Goal: Task Accomplishment & Management: Complete application form

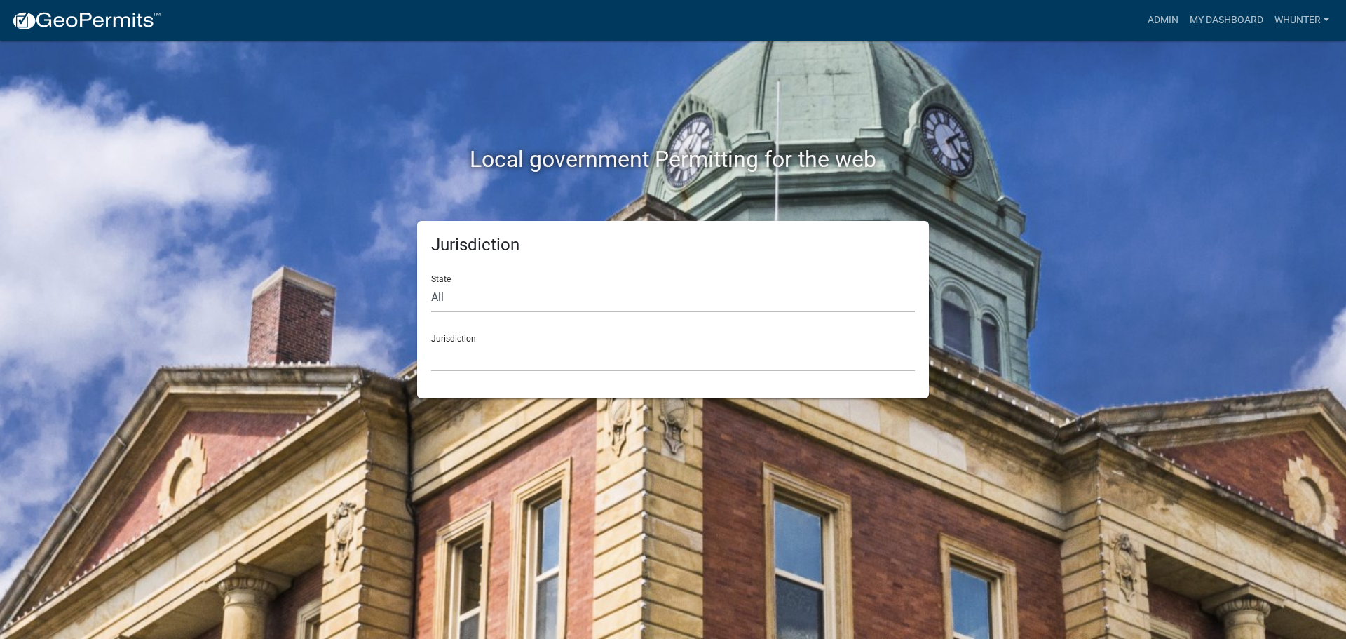
click at [489, 298] on select "All [US_STATE] [US_STATE] [US_STATE] [US_STATE] [US_STATE] [US_STATE] [US_STATE…" at bounding box center [673, 297] width 484 height 29
select select "[US_STATE]"
click at [431, 283] on select "All [US_STATE] [US_STATE] [US_STATE] [US_STATE] [US_STATE] [US_STATE] [US_STATE…" at bounding box center [673, 297] width 484 height 29
click at [470, 363] on select "[GEOGRAPHIC_DATA], [US_STATE][PERSON_NAME][GEOGRAPHIC_DATA], [US_STATE][PERSON_…" at bounding box center [673, 357] width 484 height 29
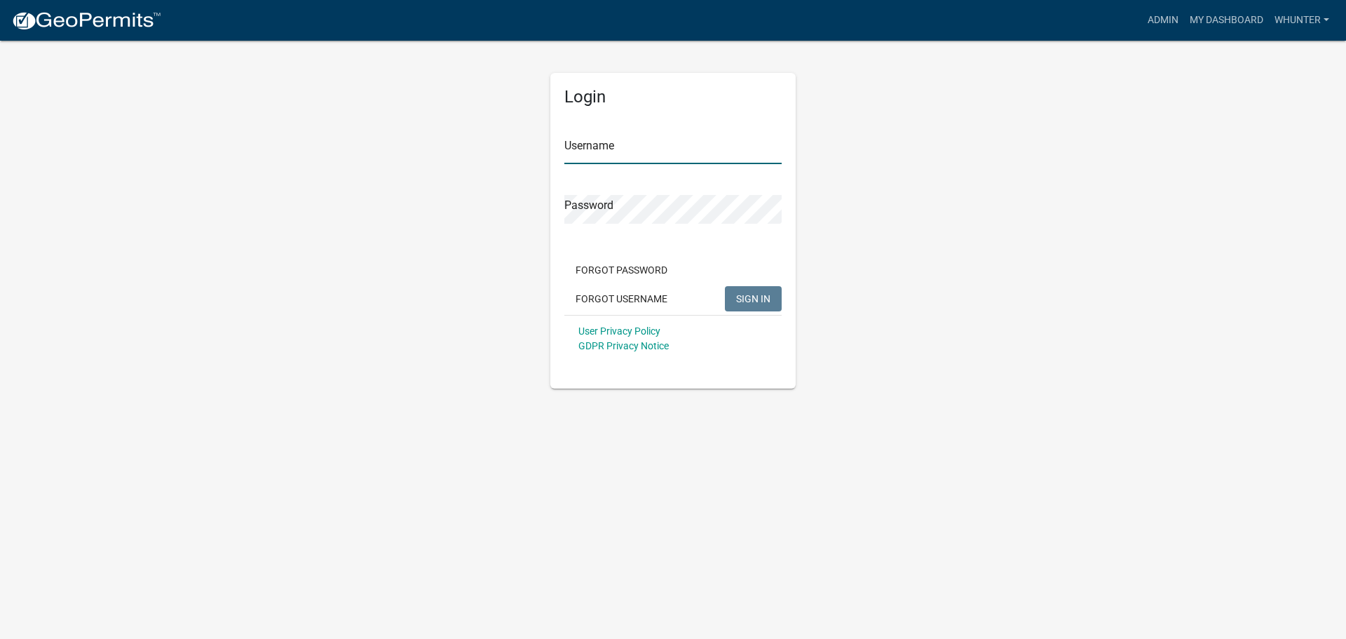
type input "whunter"
drag, startPoint x: 758, startPoint y: 285, endPoint x: 757, endPoint y: 294, distance: 9.2
click at [758, 287] on div "Forgot Password Forgot Username SIGN IN" at bounding box center [672, 285] width 217 height 57
click at [757, 295] on span "SIGN IN" at bounding box center [753, 297] width 34 height 11
